Goal: Find specific page/section: Find specific page/section

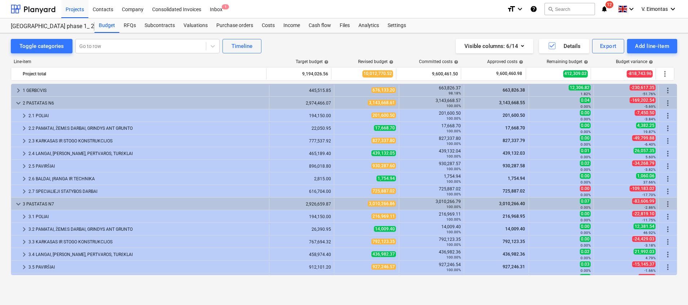
click at [0, 177] on html "Projects Contacts Company Consolidated Invoices Inbox 1 format_size keyboard_ar…" at bounding box center [344, 152] width 688 height 305
click at [578, 13] on button "search Search" at bounding box center [570, 9] width 50 height 12
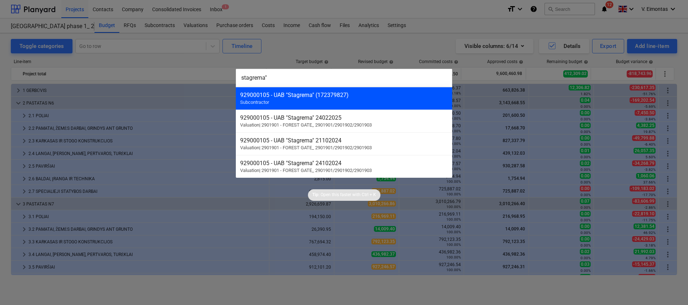
type input "stagrema""
click at [272, 105] on div "929000105 - UAB "Stagrema" (172379827) Subcontractor" at bounding box center [344, 98] width 216 height 23
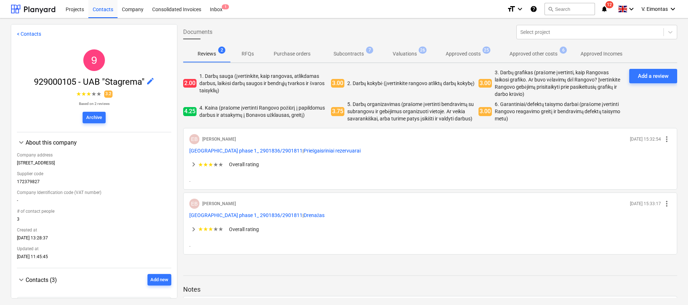
click at [359, 50] on span "Subcontracts 7" at bounding box center [348, 53] width 59 height 13
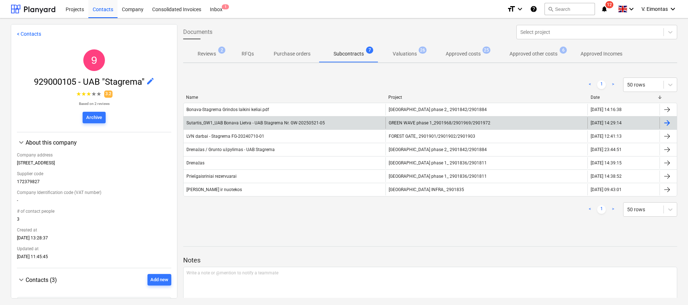
click at [404, 124] on span "GREEN WAVE phase 1_2901968/2901969/2901972" at bounding box center [440, 122] width 102 height 5
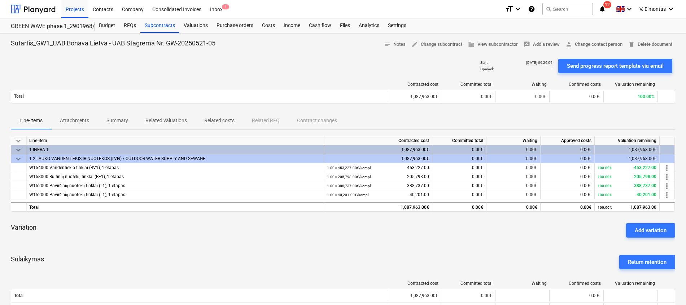
click at [91, 118] on span "Attachments" at bounding box center [74, 121] width 47 height 12
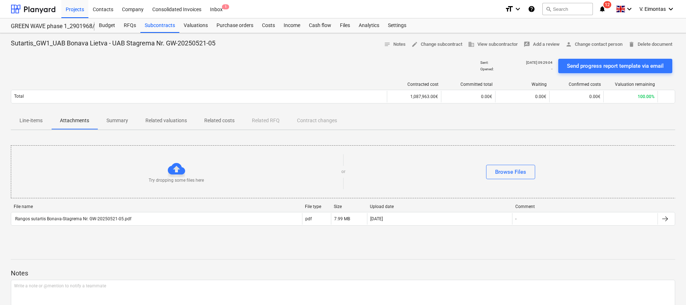
click at [26, 116] on span "Line-items" at bounding box center [31, 121] width 40 height 12
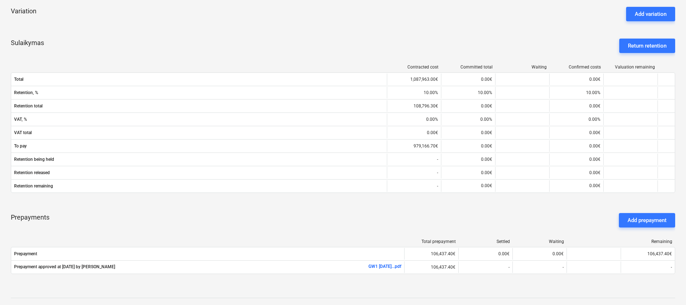
scroll to position [270, 0]
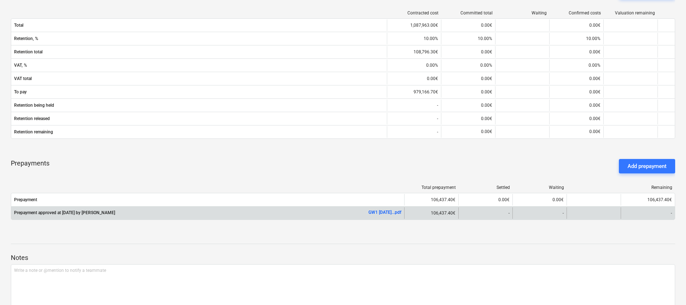
click at [381, 211] on link "GW1 [DATE]...pdf" at bounding box center [384, 212] width 33 height 5
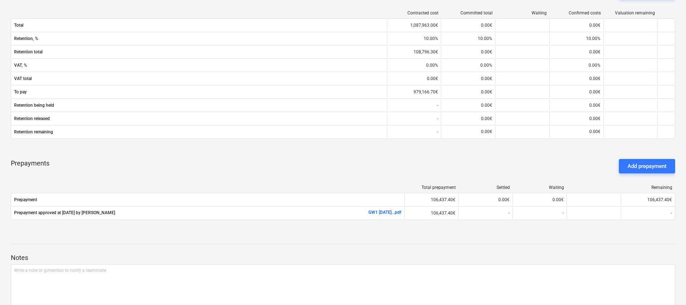
click at [100, 166] on div "Prepayments Add prepayment" at bounding box center [343, 166] width 664 height 26
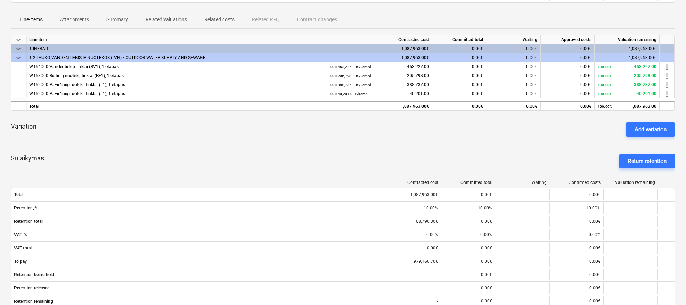
scroll to position [0, 0]
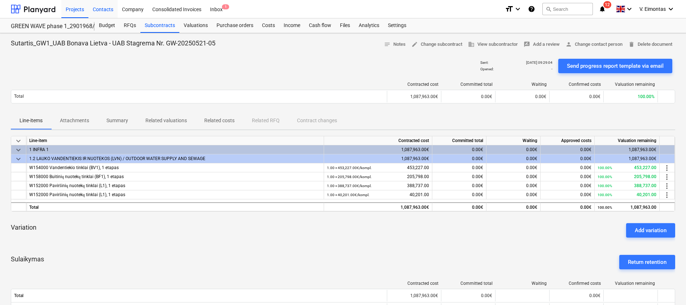
click at [70, 9] on div "Projects" at bounding box center [74, 9] width 27 height 18
